Goal: Task Accomplishment & Management: Complete application form

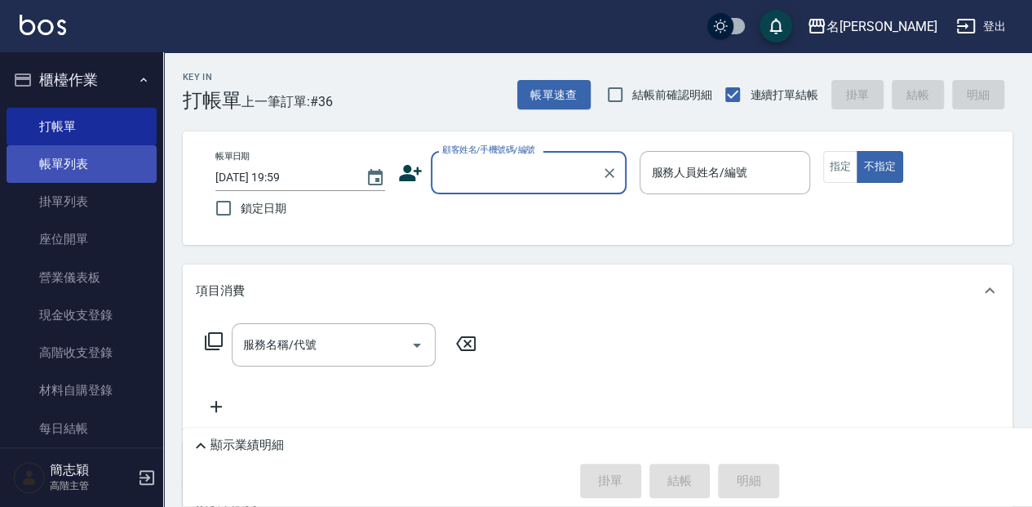
click at [93, 160] on link "帳單列表" at bounding box center [82, 164] width 150 height 38
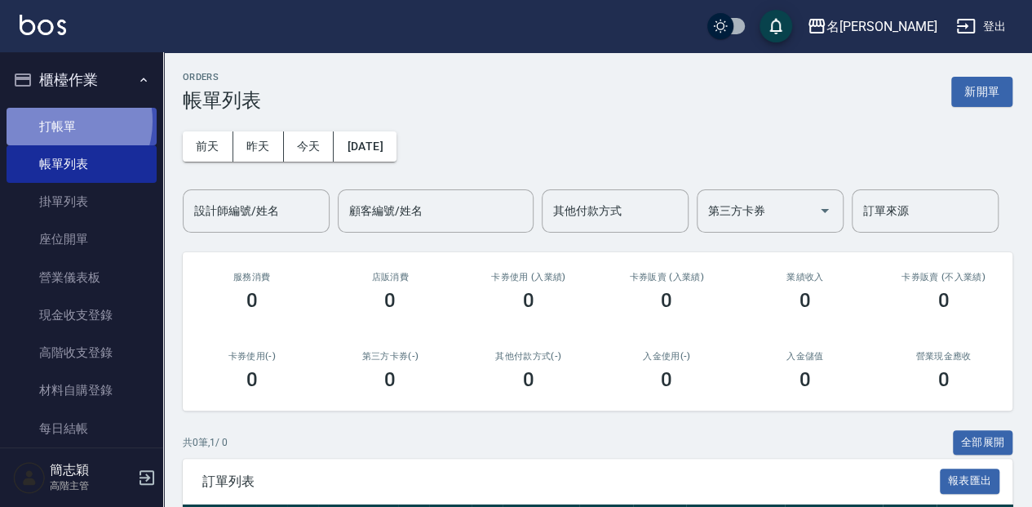
click at [62, 121] on link "打帳單" at bounding box center [82, 127] width 150 height 38
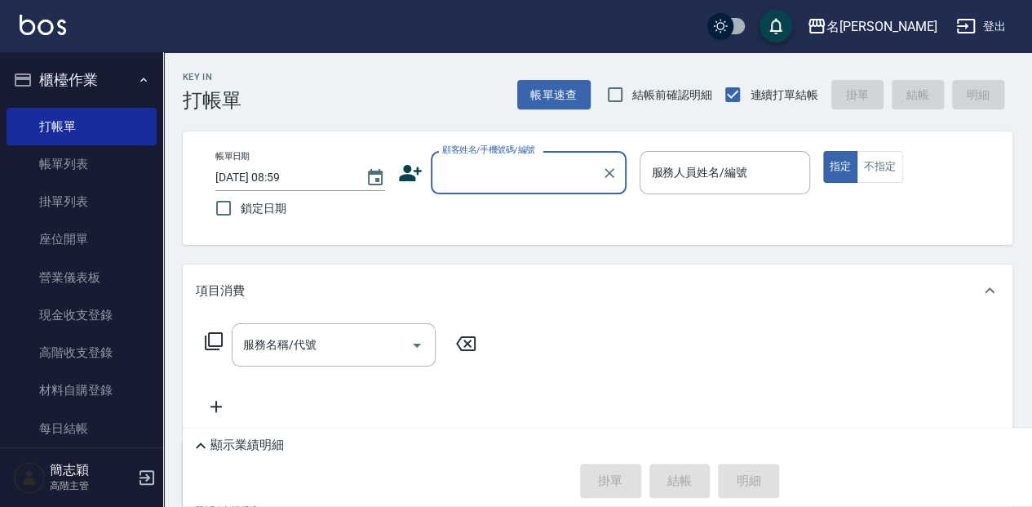
click at [503, 185] on input "顧客姓名/手機號碼/編號" at bounding box center [516, 172] width 157 height 29
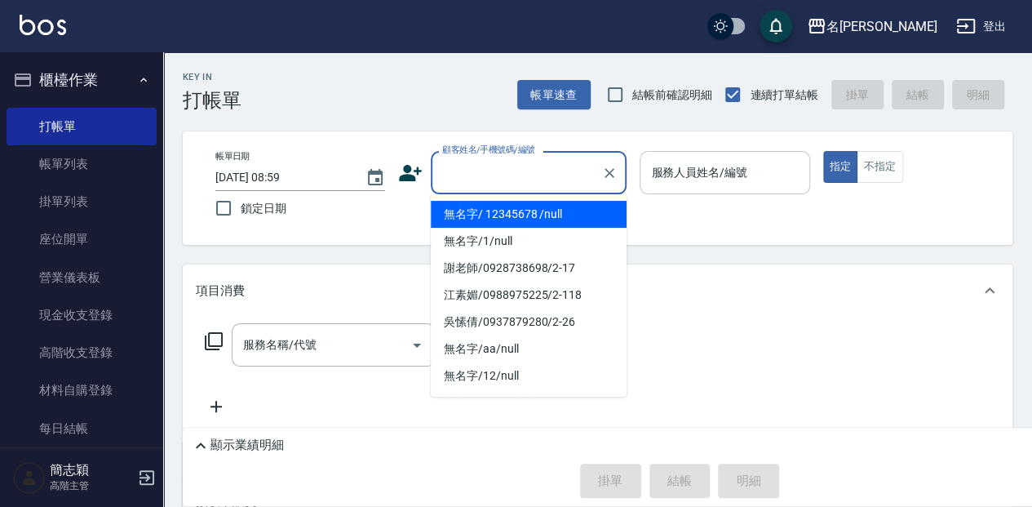
click at [509, 211] on li "無名字/ 12345678 /null" at bounding box center [529, 214] width 196 height 27
type input "無名字/ 12345678 /null"
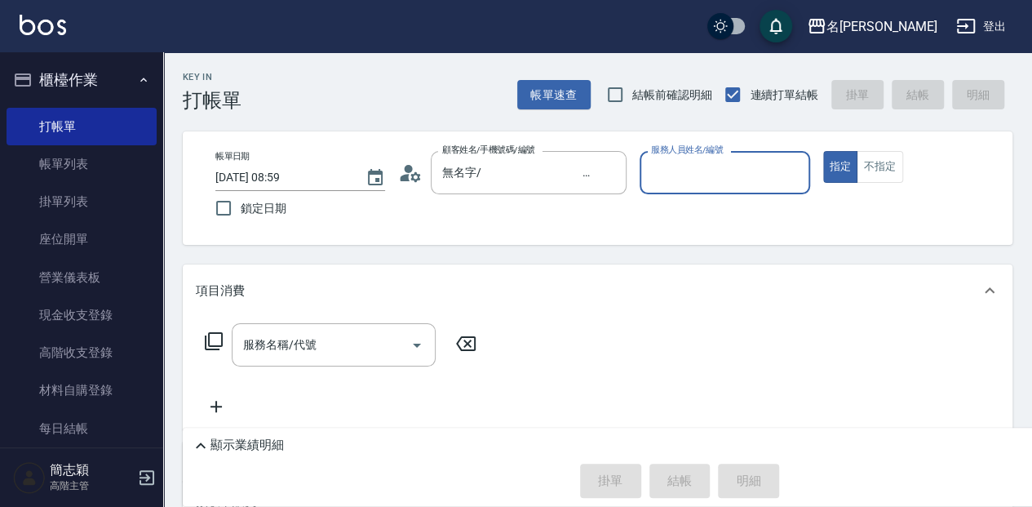
click at [714, 189] on div "服務人員姓名/編號" at bounding box center [725, 172] width 170 height 43
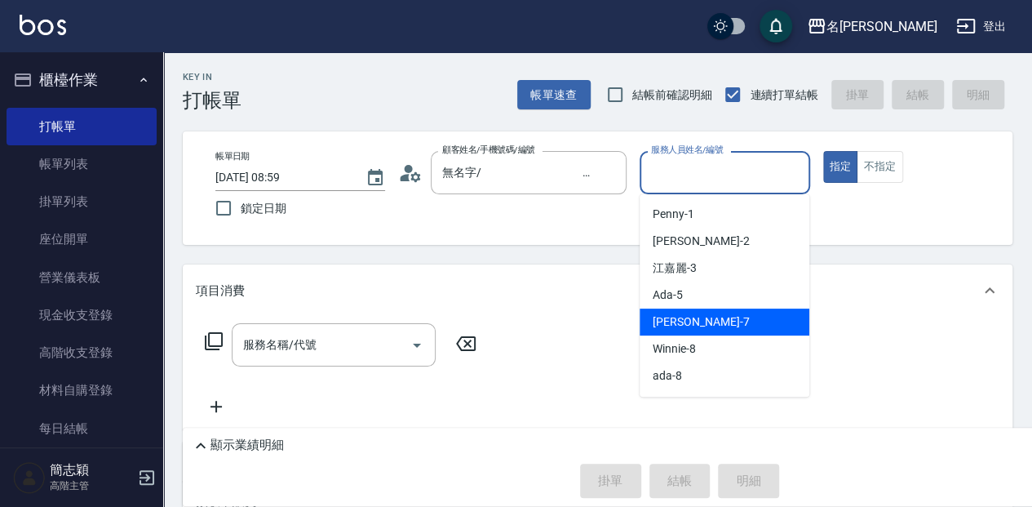
click at [703, 317] on div "[PERSON_NAME] -7" at bounding box center [725, 321] width 170 height 27
type input "[PERSON_NAME]-7"
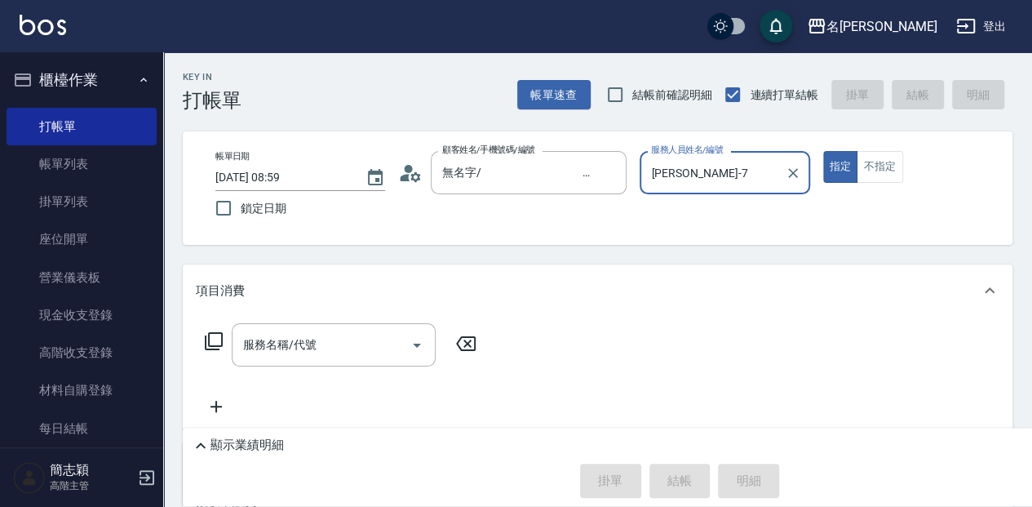
click at [823, 151] on button "指定" at bounding box center [840, 167] width 35 height 32
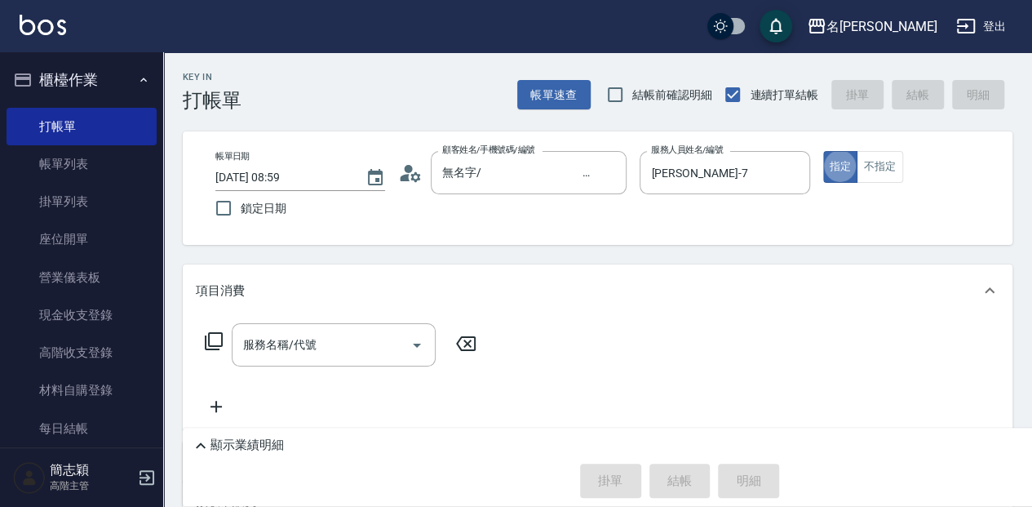
type button "true"
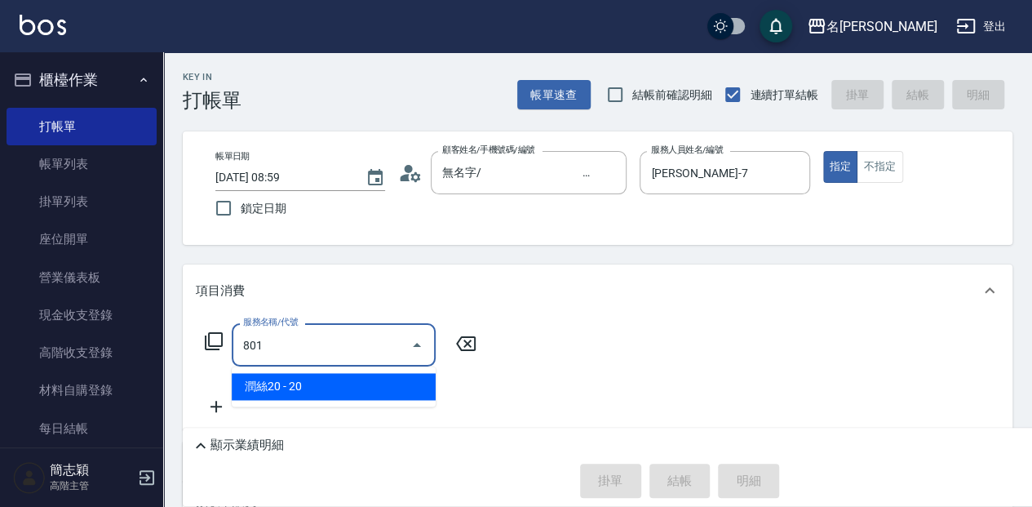
type input "潤絲20(801)"
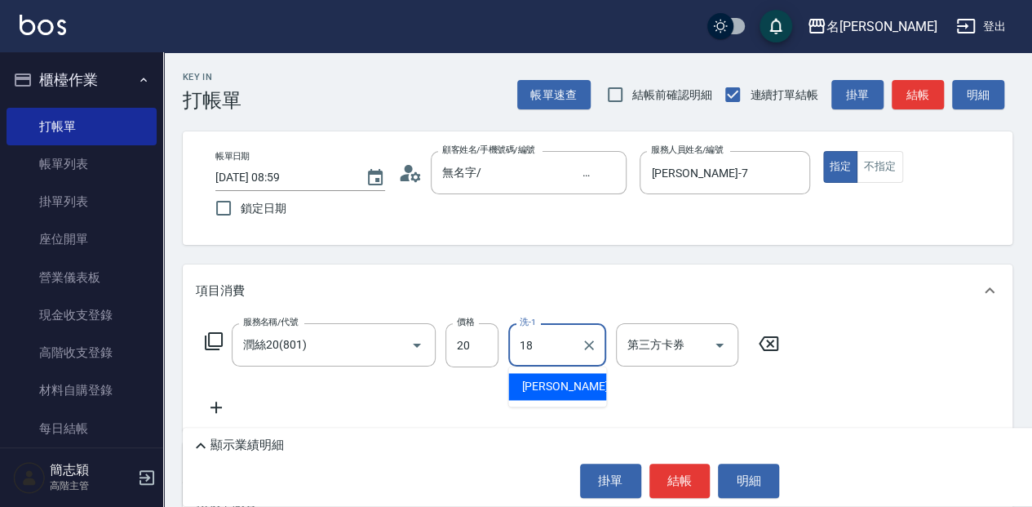
type input "[PERSON_NAME]-18"
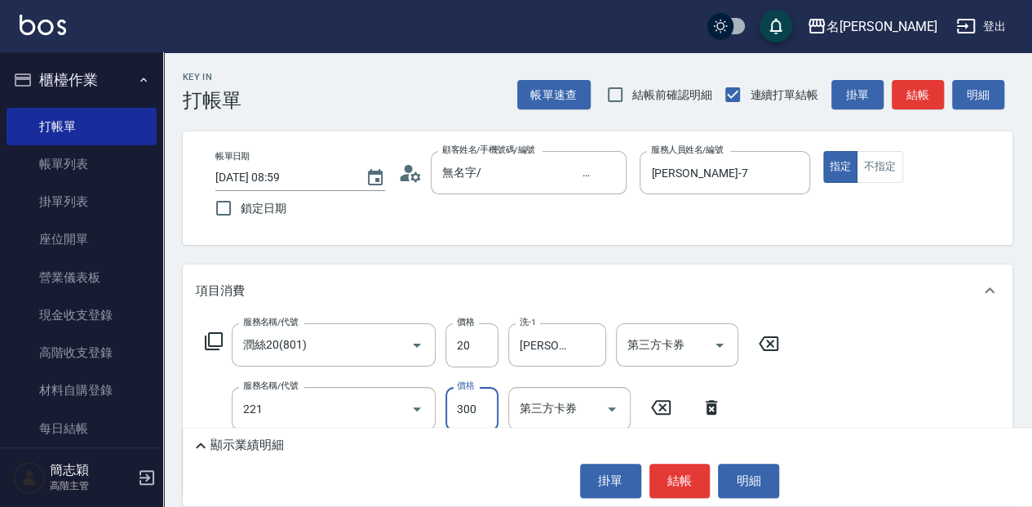
type input "洗髮300(221)"
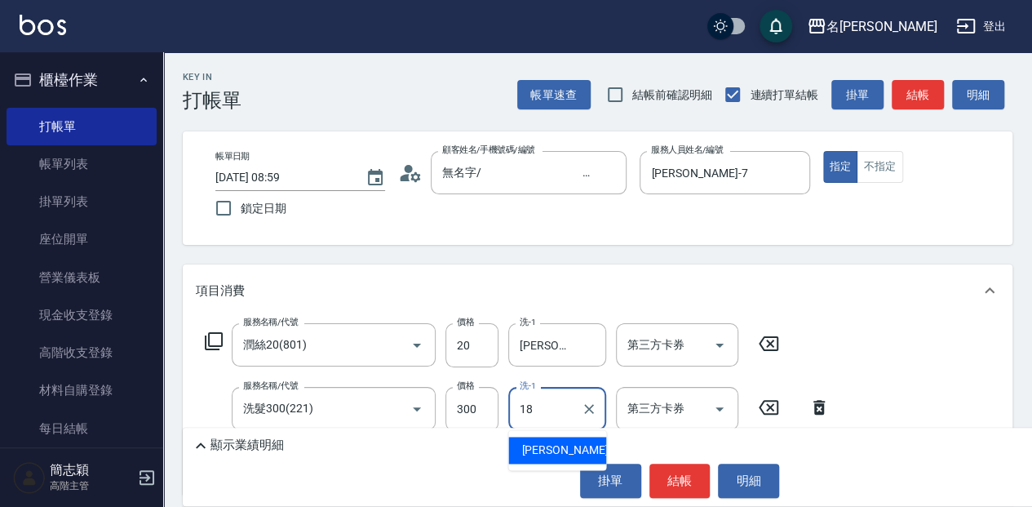
type input "[PERSON_NAME]-18"
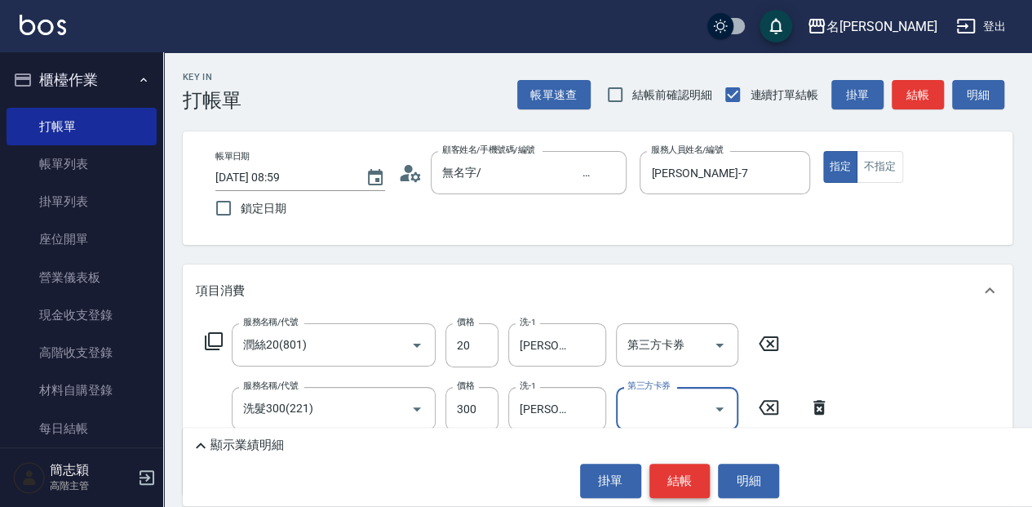
click at [678, 476] on button "結帳" at bounding box center [680, 481] width 61 height 34
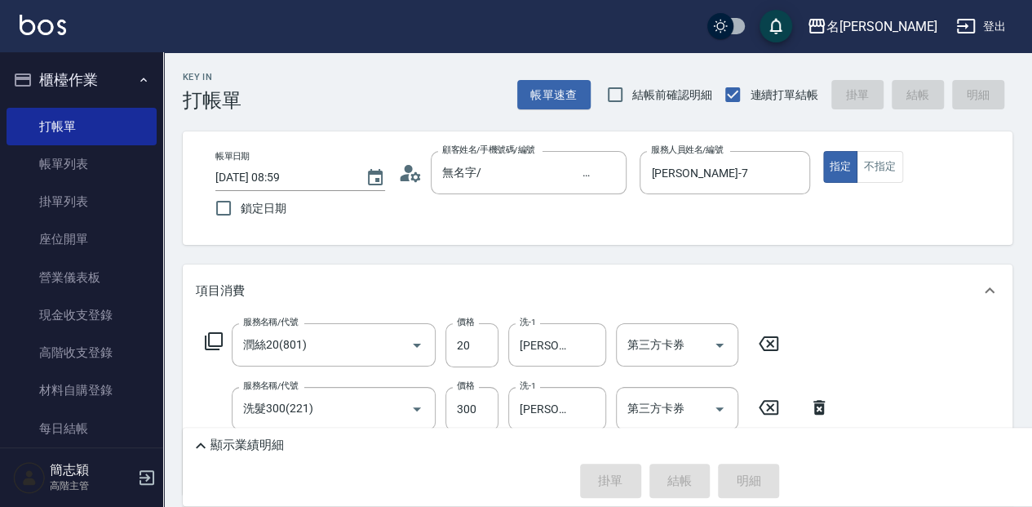
type input "[DATE] 09:06"
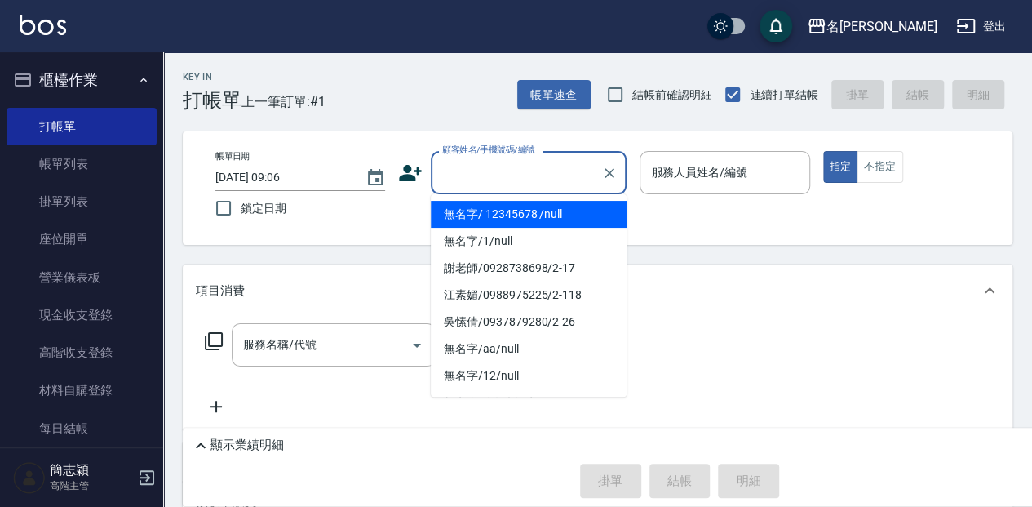
click at [517, 179] on input "顧客姓名/手機號碼/編號" at bounding box center [516, 172] width 157 height 29
click at [495, 211] on li "無名字/ 12345678 /null" at bounding box center [529, 214] width 196 height 27
type input "無名字/ 12345678 /null"
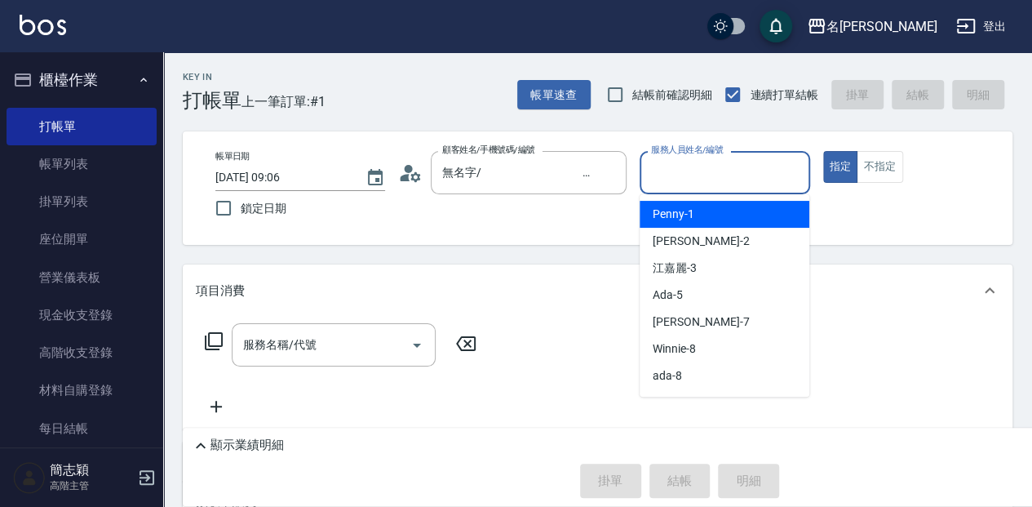
click at [685, 178] on input "服務人員姓名/編號" at bounding box center [724, 172] width 155 height 29
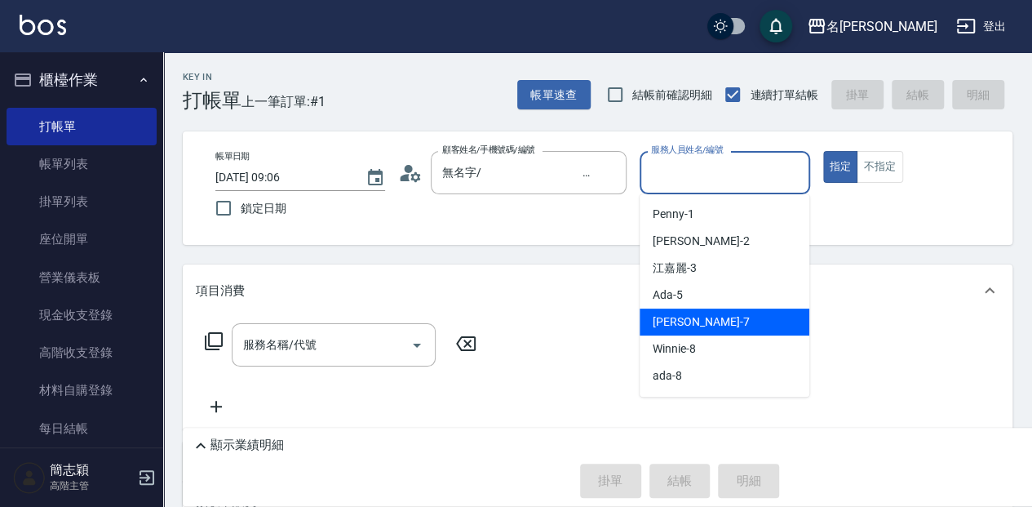
click at [707, 314] on div "[PERSON_NAME] -7" at bounding box center [725, 321] width 170 height 27
type input "[PERSON_NAME]-7"
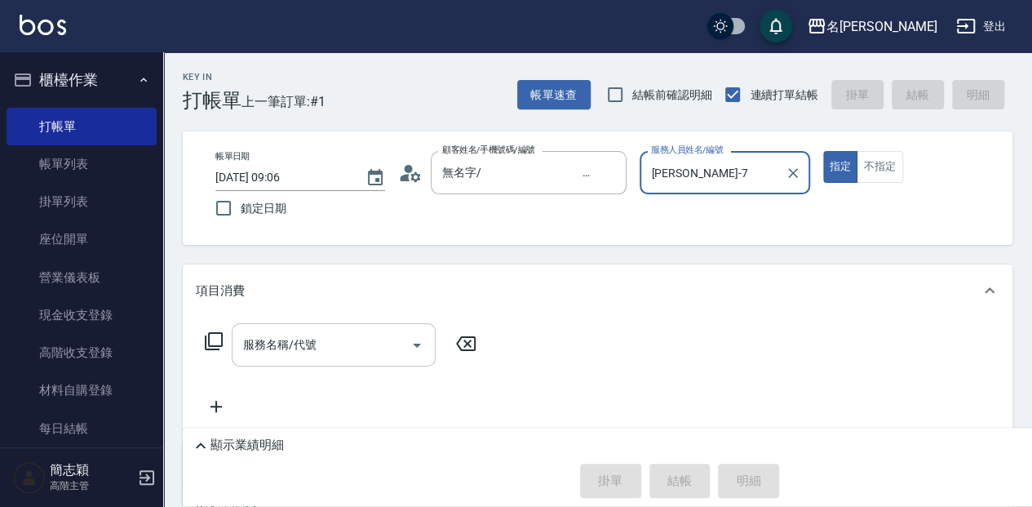
click at [319, 335] on input "服務名稱/代號" at bounding box center [321, 345] width 165 height 29
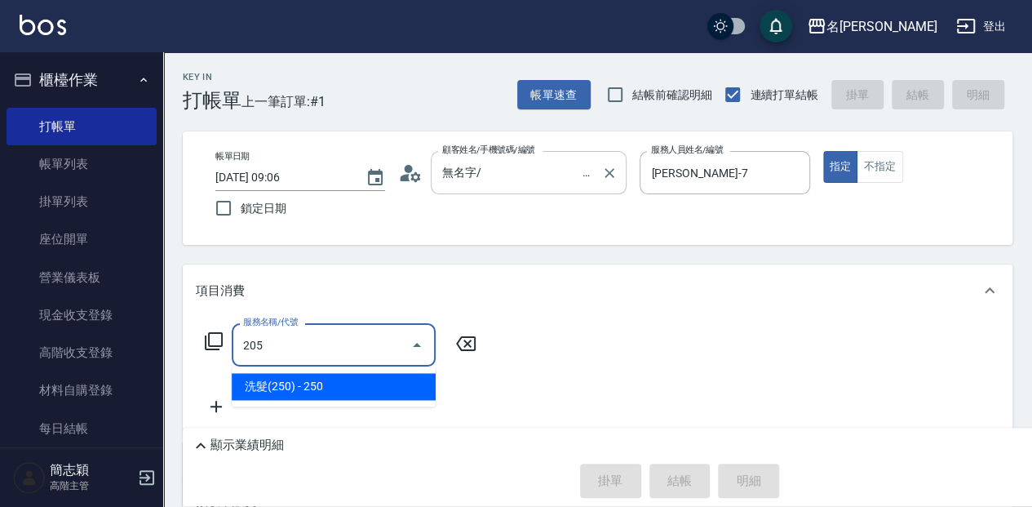
type input "洗髮(250)(205)"
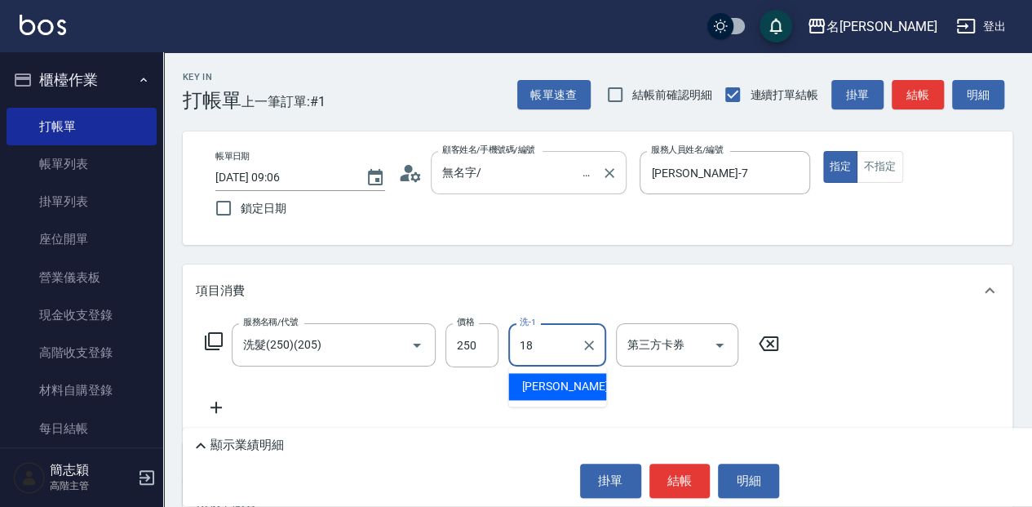
type input "[PERSON_NAME]-18"
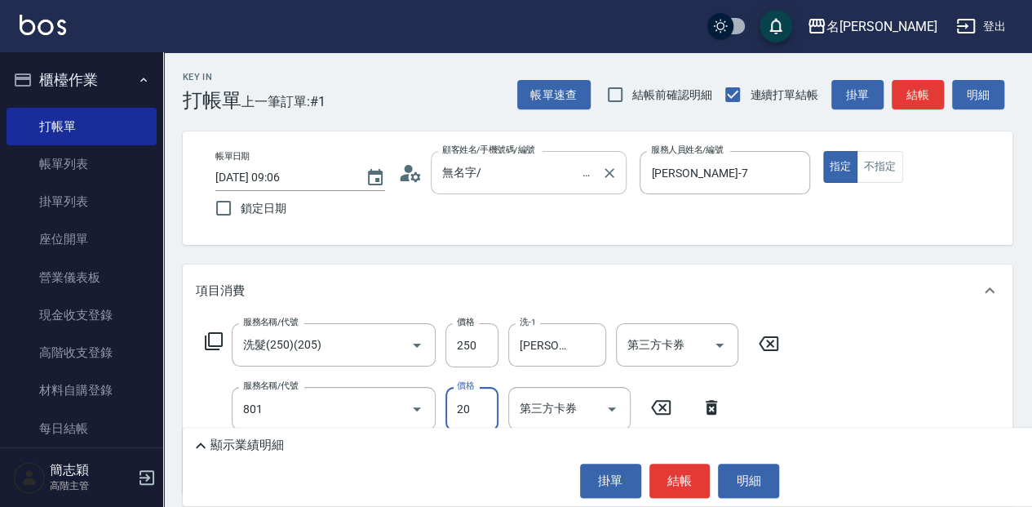
type input "潤絲20(801)"
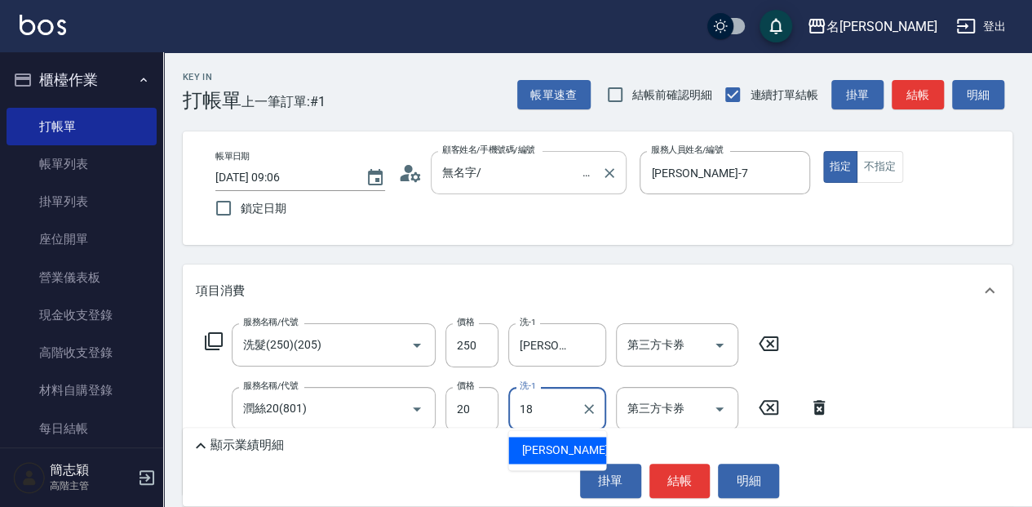
type input "[PERSON_NAME]-18"
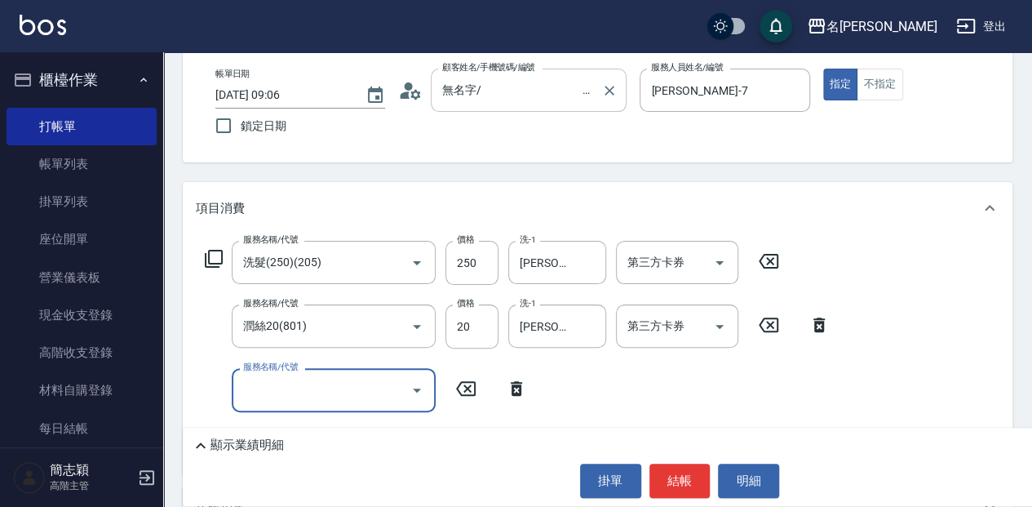
scroll to position [109, 0]
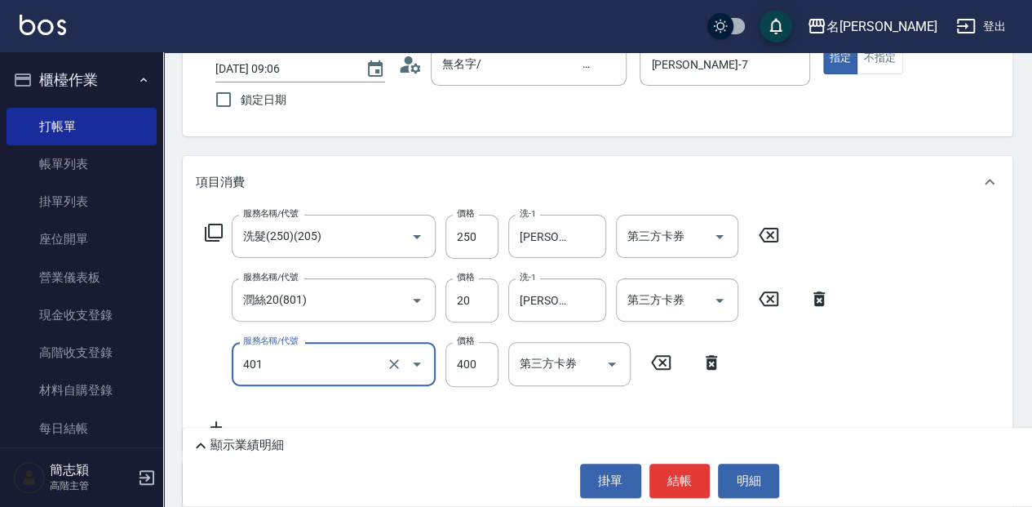
type input "剪髮(400)(401)"
click at [276, 439] on p "顯示業績明細" at bounding box center [247, 445] width 73 height 17
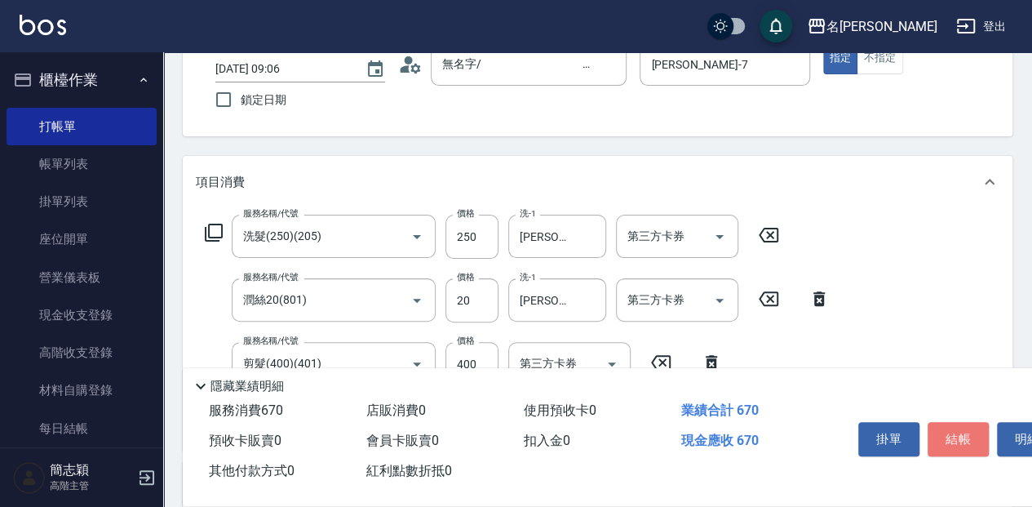
drag, startPoint x: 934, startPoint y: 433, endPoint x: 927, endPoint y: 429, distance: 8.4
click at [935, 433] on button "結帳" at bounding box center [958, 439] width 61 height 34
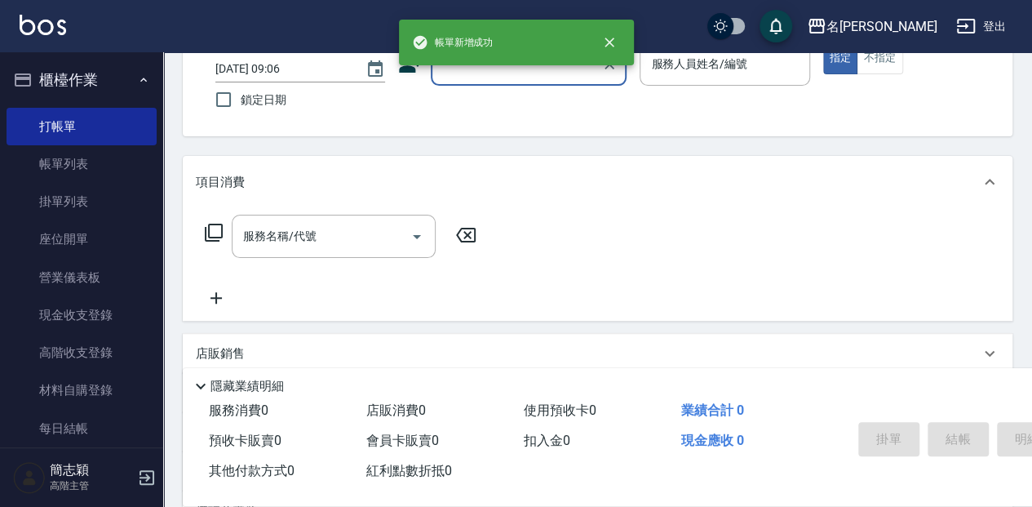
scroll to position [0, 0]
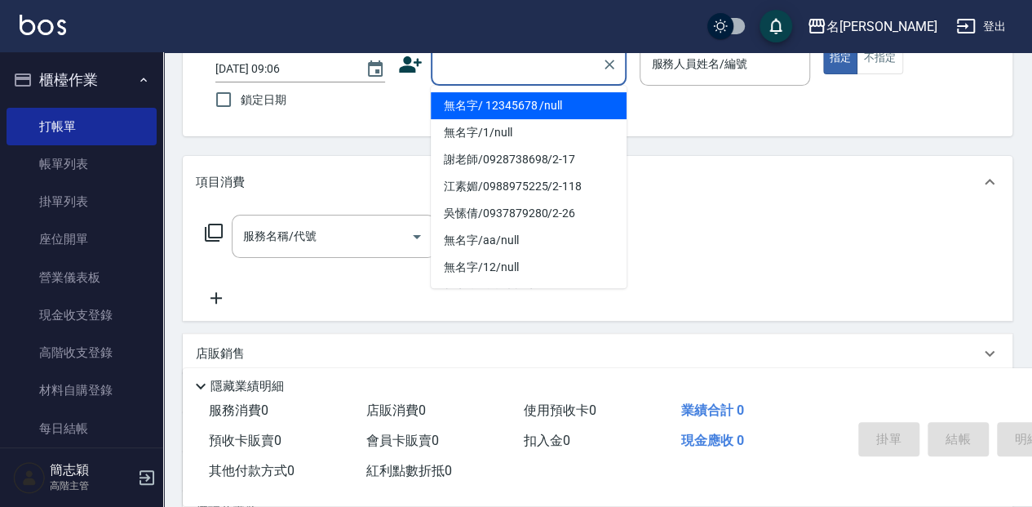
click at [486, 70] on input "顧客姓名/手機號碼/編號" at bounding box center [516, 64] width 157 height 29
click at [510, 104] on li "無名字/ 12345678 /null" at bounding box center [529, 105] width 196 height 27
type input "無名字/ 12345678 /null"
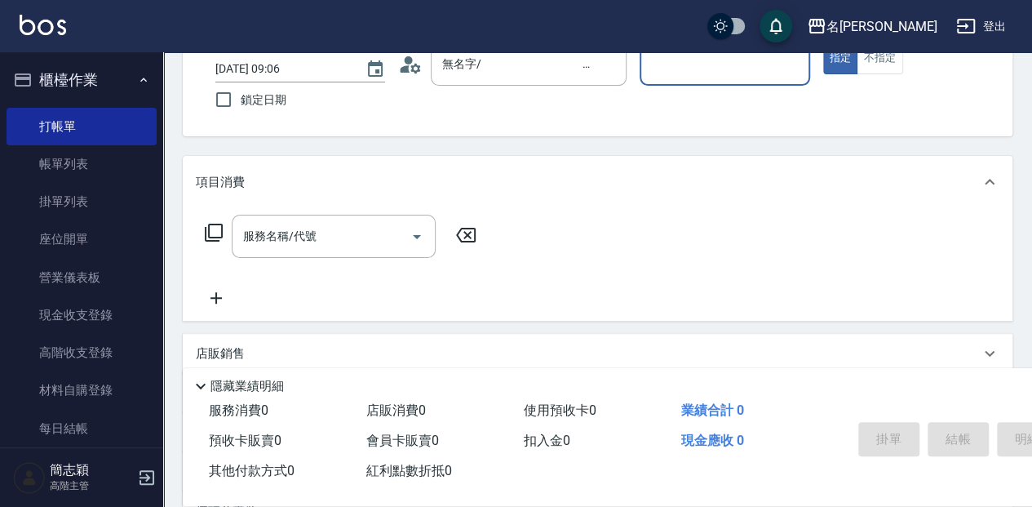
click at [722, 82] on div "服務人員姓名/編號" at bounding box center [725, 63] width 170 height 43
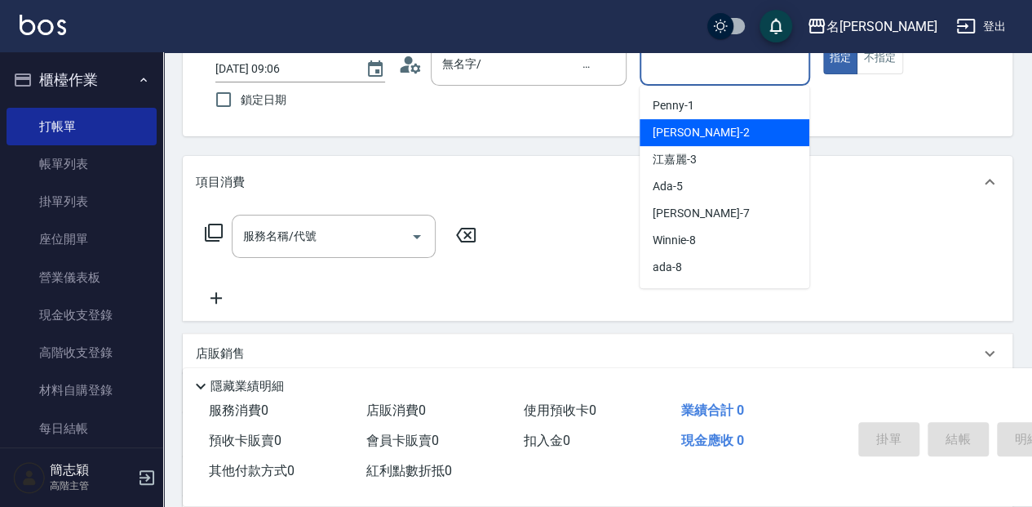
click at [717, 124] on div "[PERSON_NAME] -2" at bounding box center [725, 132] width 170 height 27
type input "[PERSON_NAME]-2"
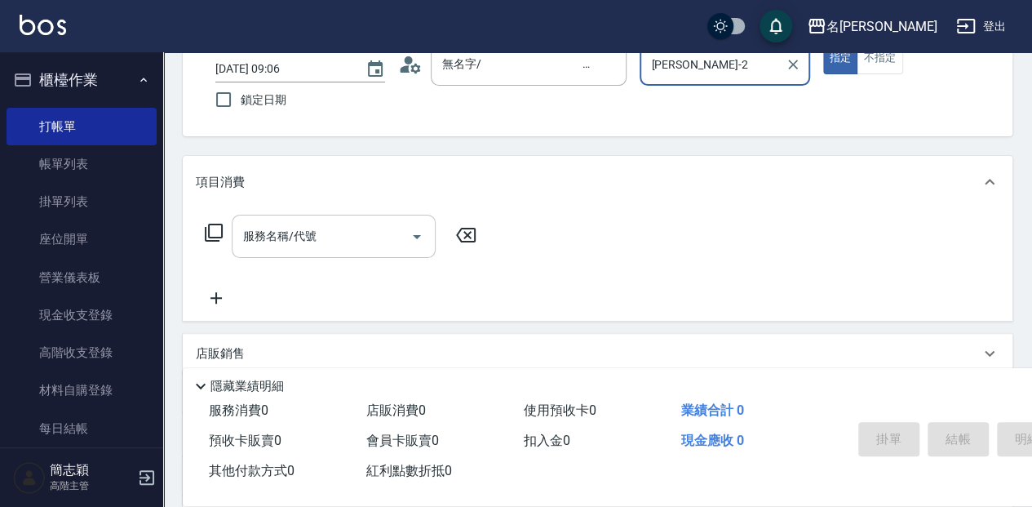
click at [286, 243] on div "服務名稱/代號 服務名稱/代號" at bounding box center [334, 236] width 204 height 43
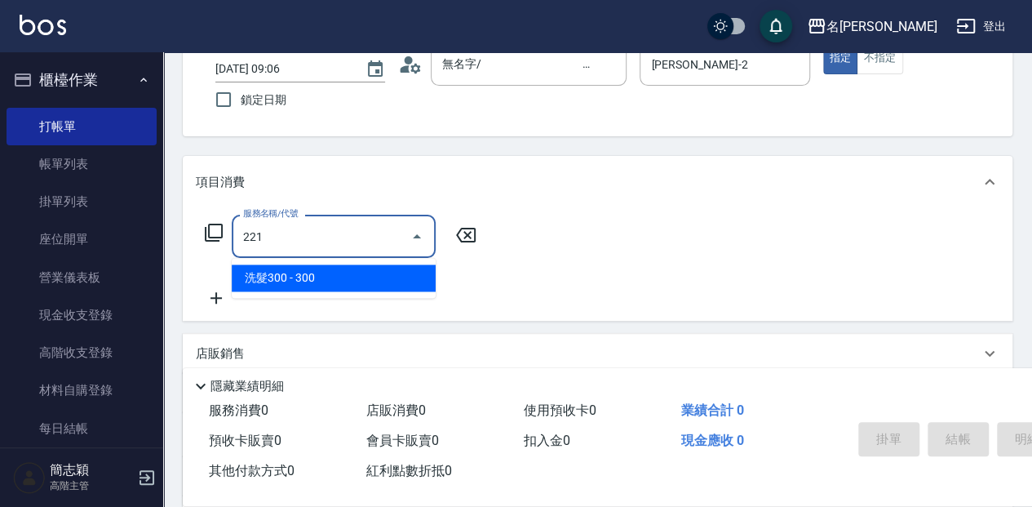
type input "洗髮300(221)"
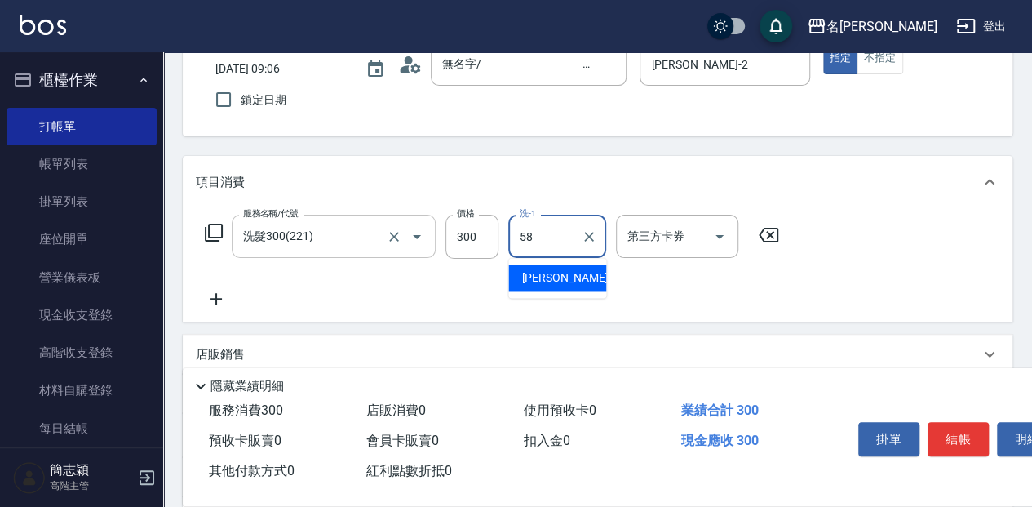
type input "[PERSON_NAME]-58"
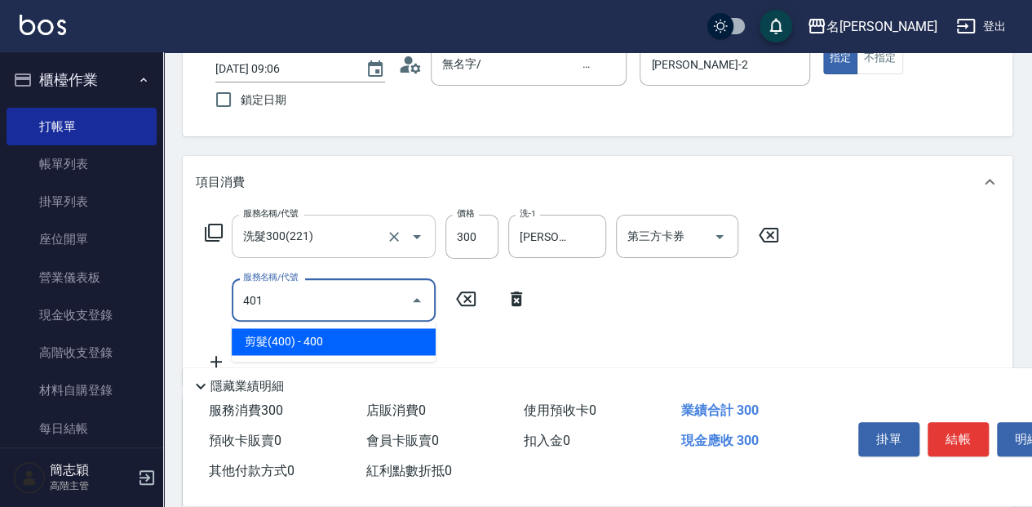
type input "剪髮(400)(401)"
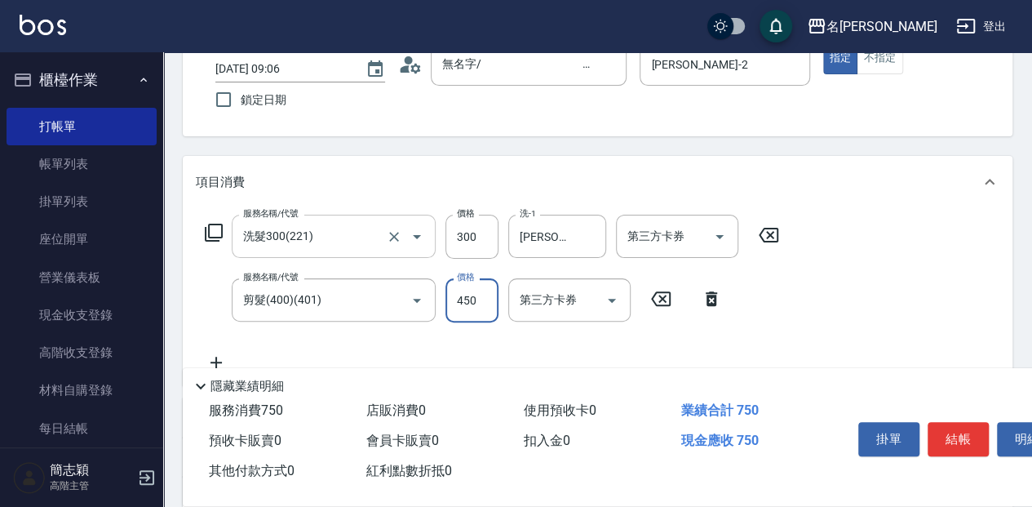
type input "450"
click at [974, 432] on button "結帳" at bounding box center [958, 439] width 61 height 34
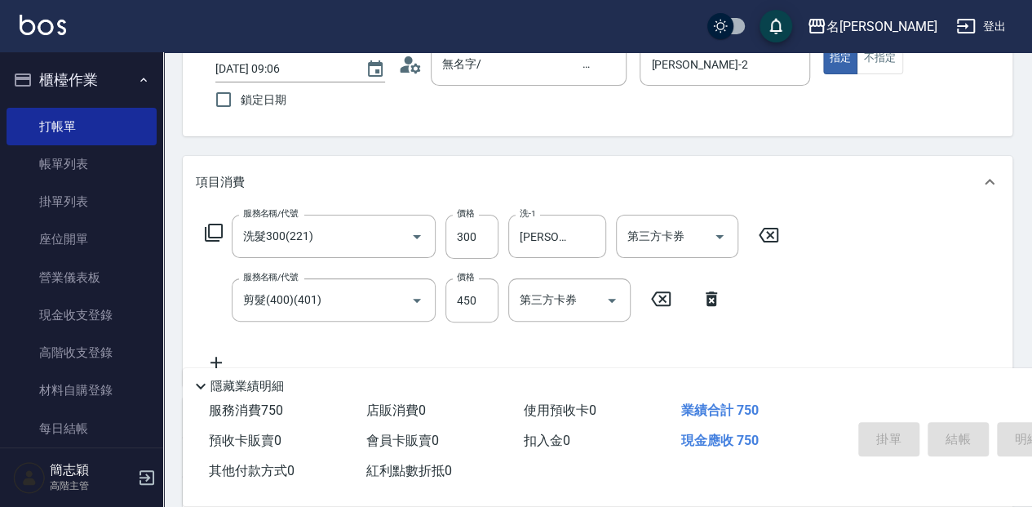
type input "[DATE] 09:07"
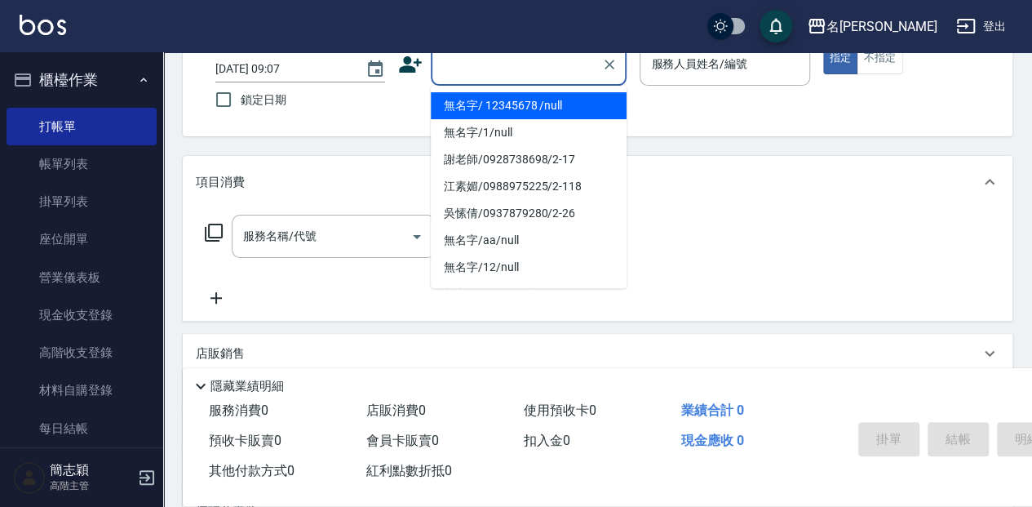
click at [485, 69] on input "顧客姓名/手機號碼/編號" at bounding box center [516, 64] width 157 height 29
click at [493, 106] on li "無名字/ 12345678 /null" at bounding box center [529, 105] width 196 height 27
type input "無名字/ 12345678 /null"
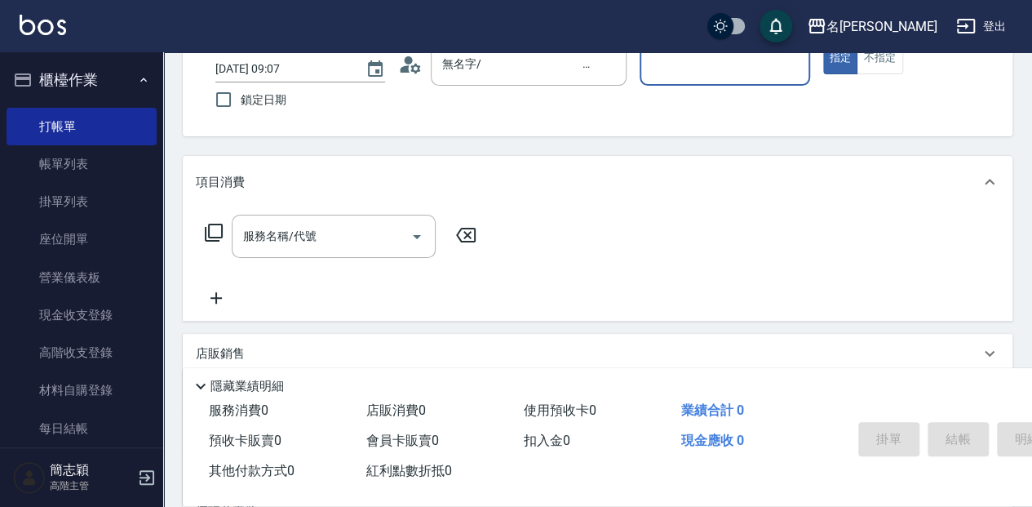
click at [678, 71] on input "服務人員姓名/編號" at bounding box center [724, 64] width 155 height 29
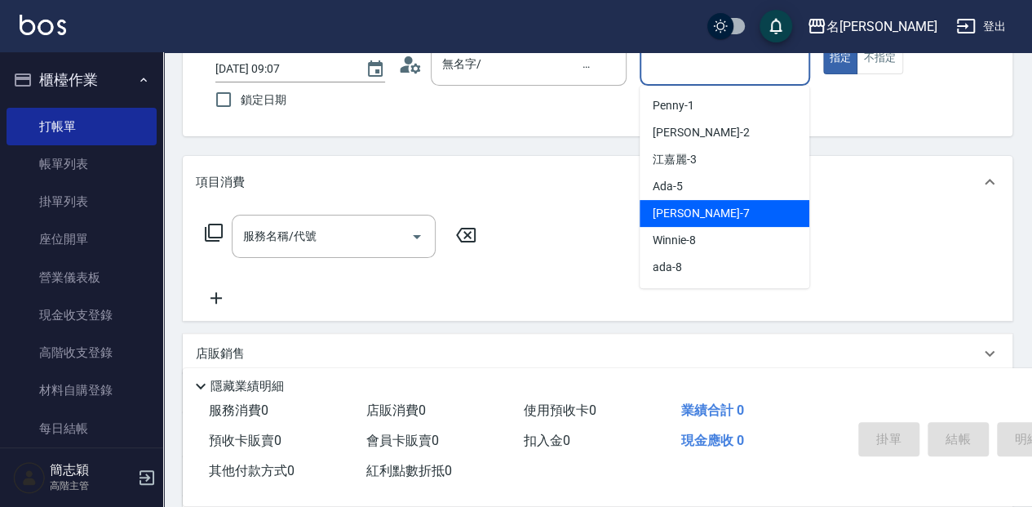
click at [710, 220] on div "[PERSON_NAME] -7" at bounding box center [725, 213] width 170 height 27
type input "[PERSON_NAME]-7"
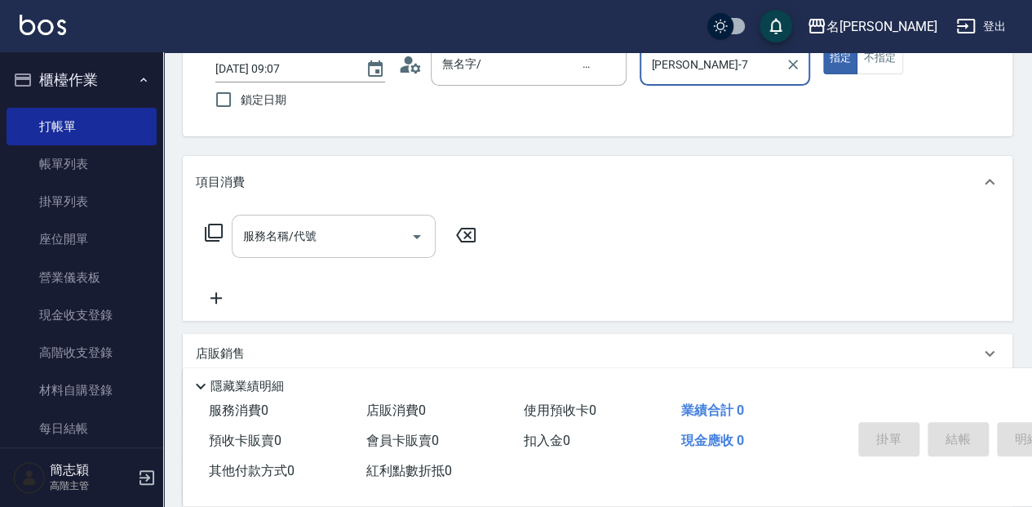
click at [291, 233] on div "服務名稱/代號 服務名稱/代號" at bounding box center [334, 236] width 204 height 43
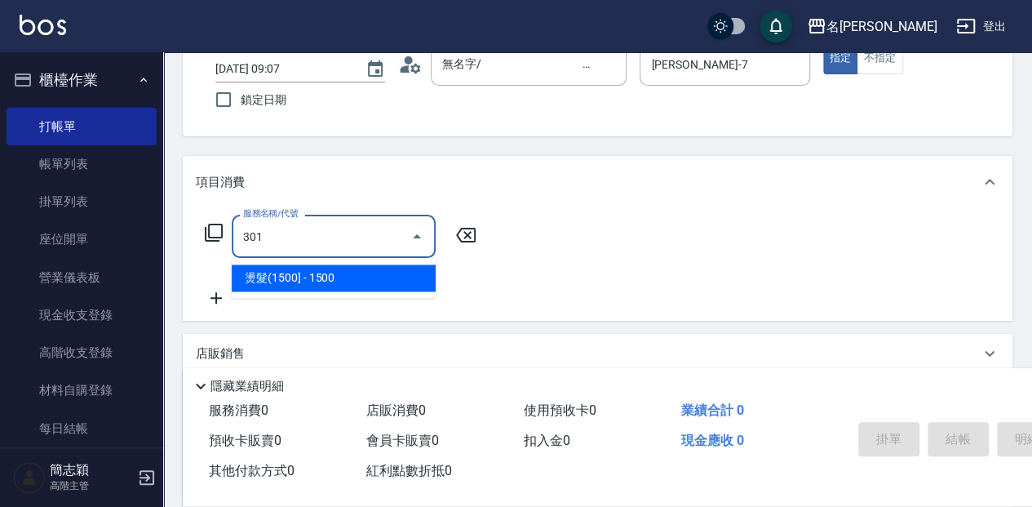
type input "燙髮(1500](301)"
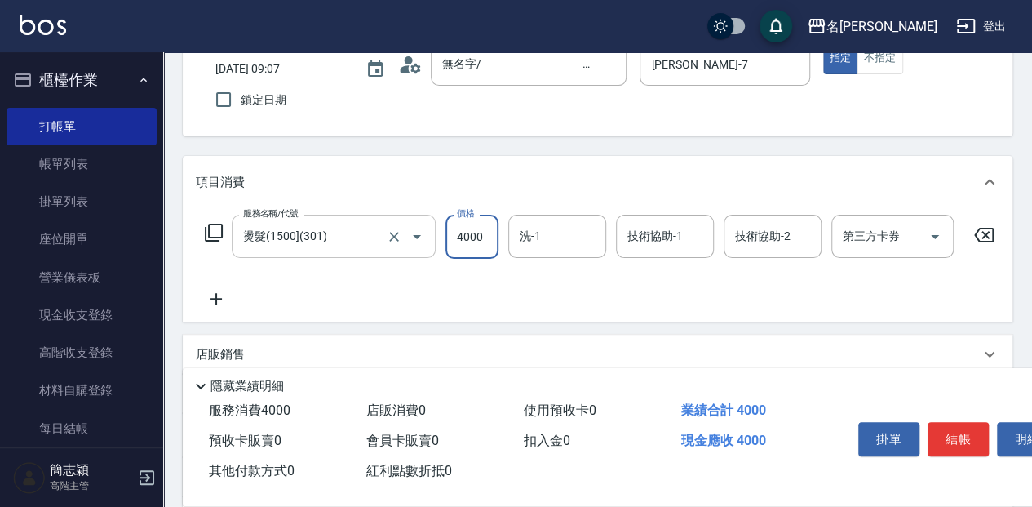
type input "4000"
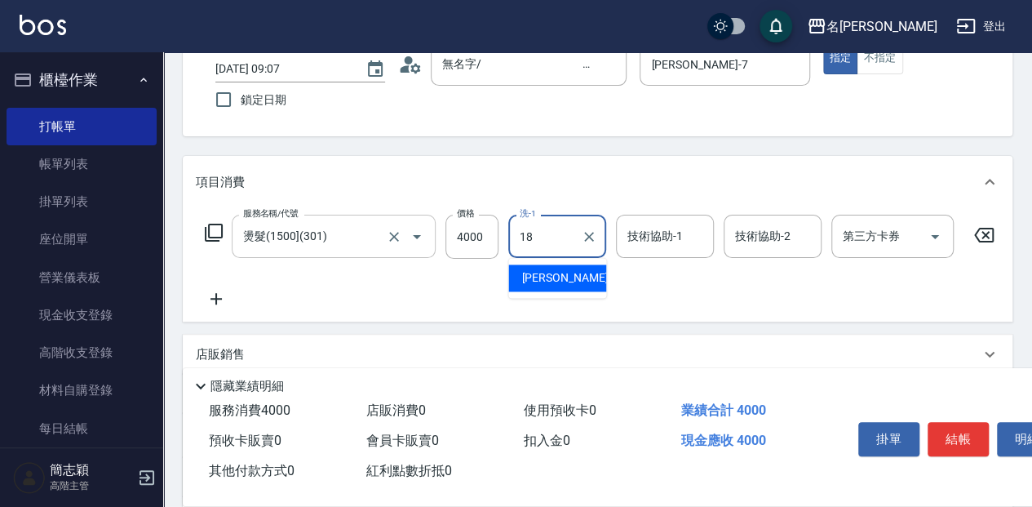
type input "[PERSON_NAME]-18"
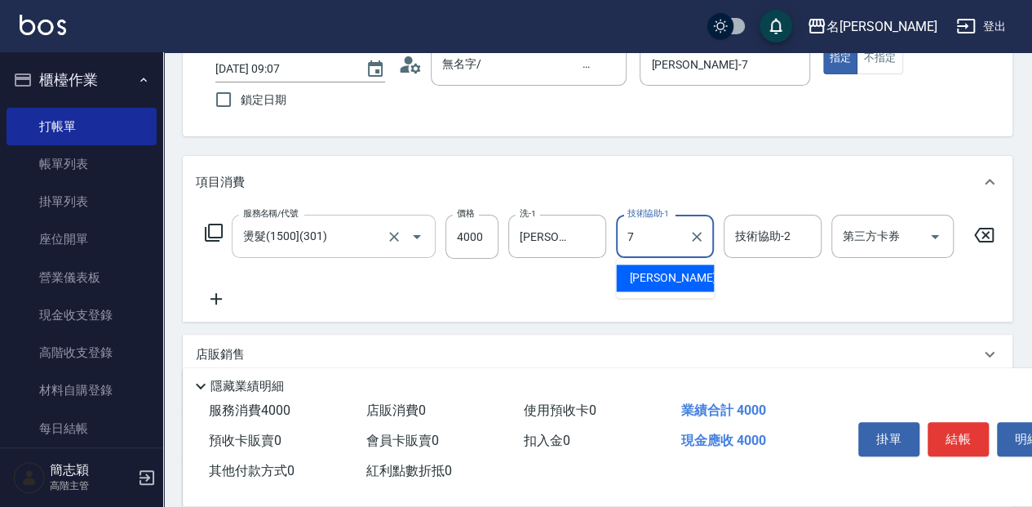
type input "[PERSON_NAME]-7"
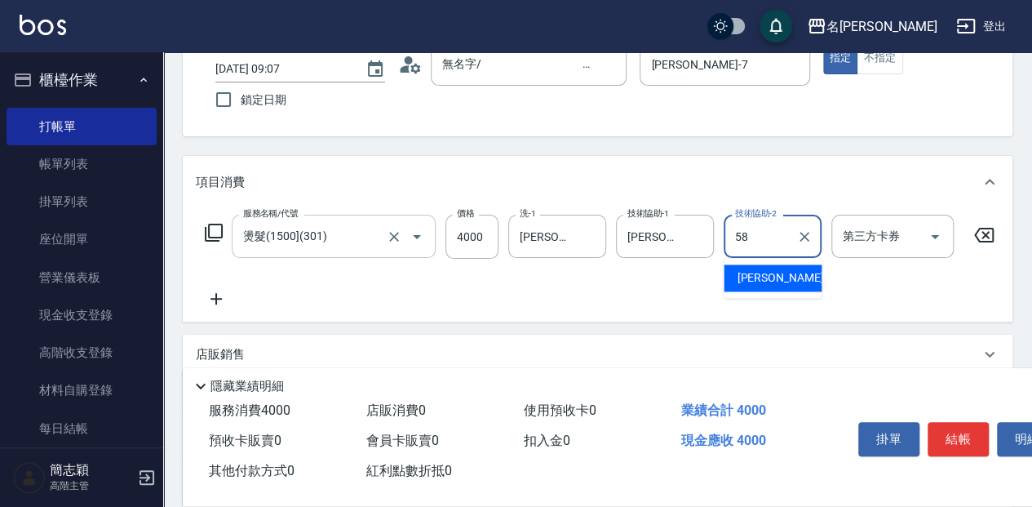
type input "[PERSON_NAME]-58"
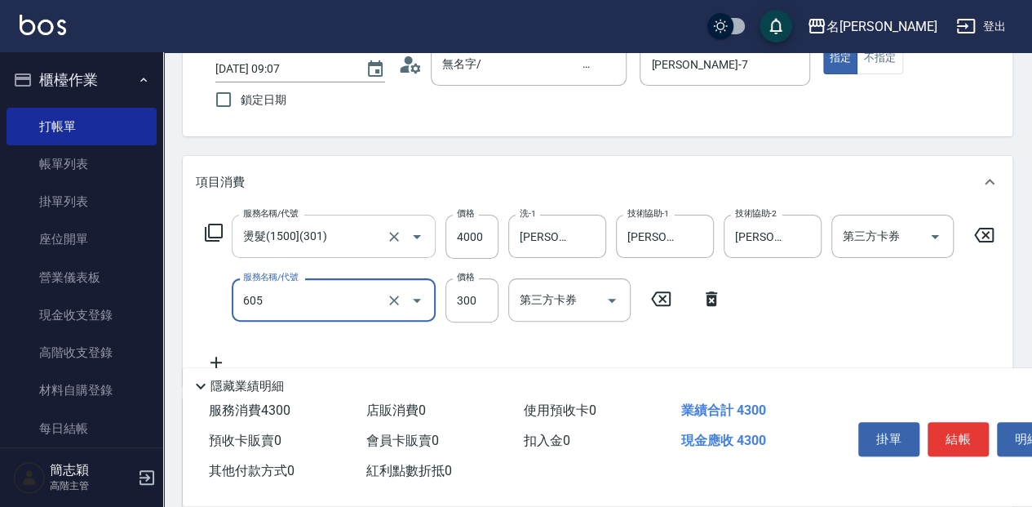
type input "燙前護(300)(605)"
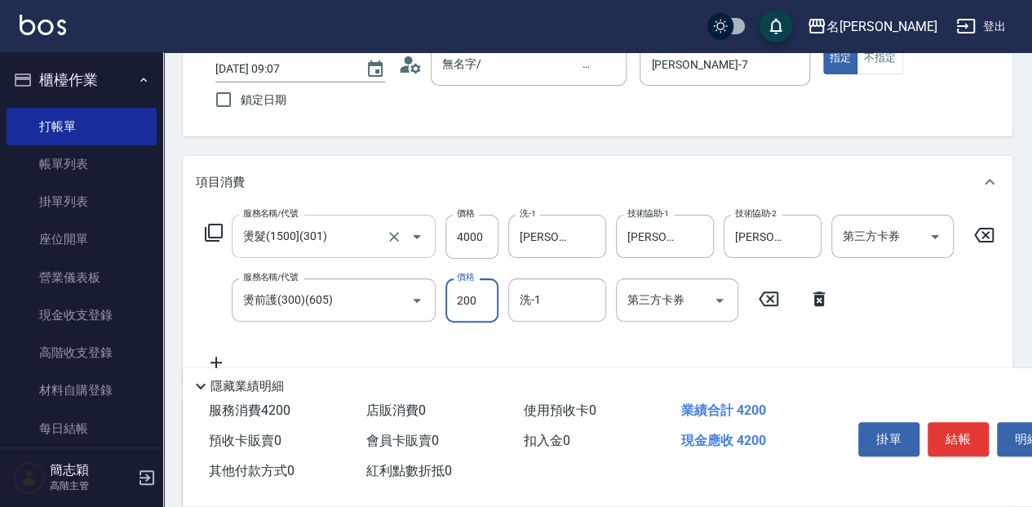
type input "200"
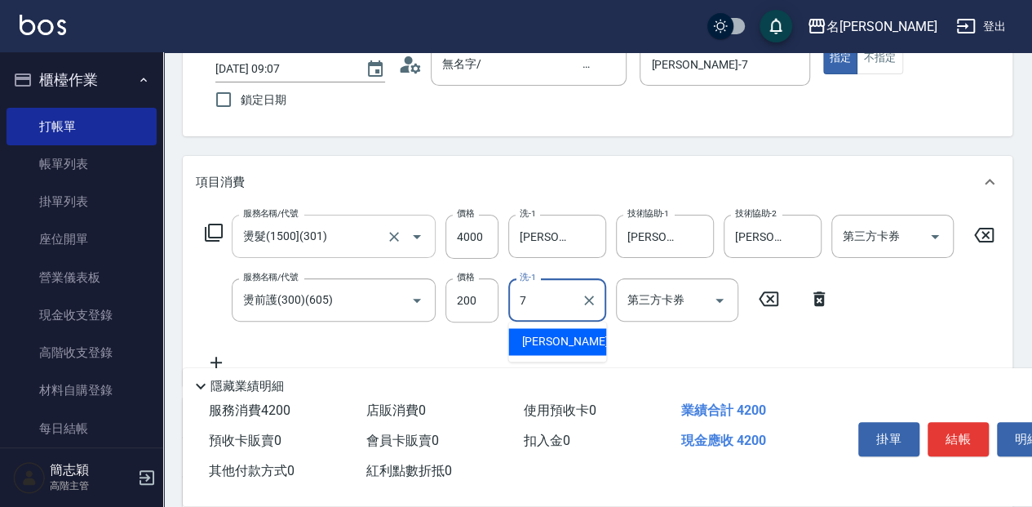
type input "[PERSON_NAME]-7"
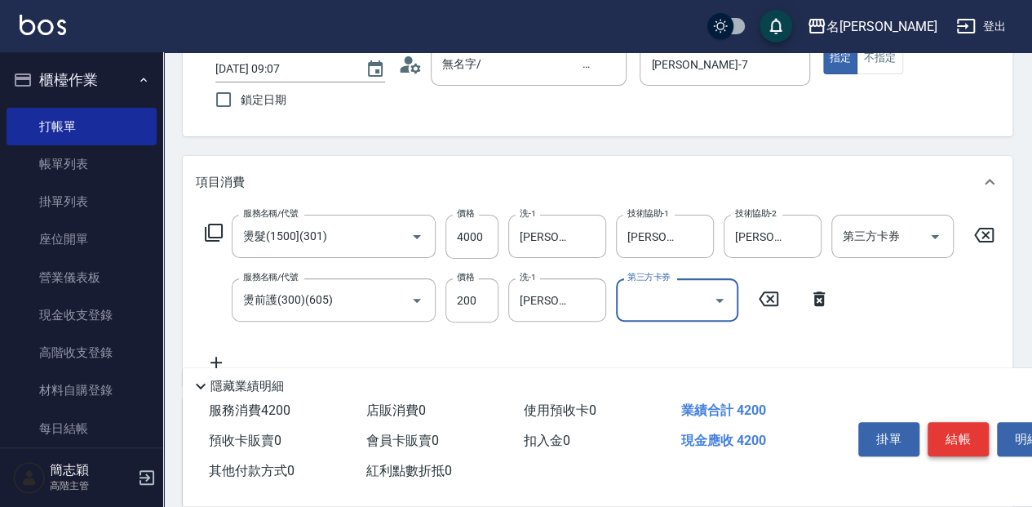
click at [950, 439] on button "結帳" at bounding box center [958, 439] width 61 height 34
